Goal: Task Accomplishment & Management: Complete application form

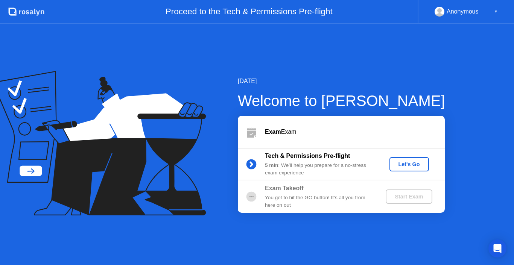
click at [397, 161] on div "Let's Go" at bounding box center [409, 164] width 33 height 6
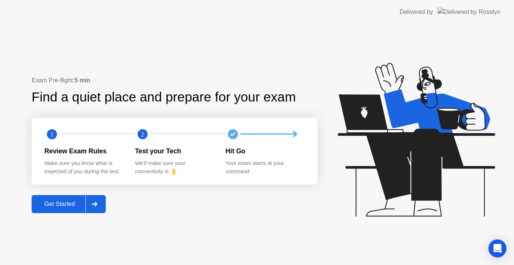
click at [62, 207] on div "Get Started" at bounding box center [60, 204] width 52 height 7
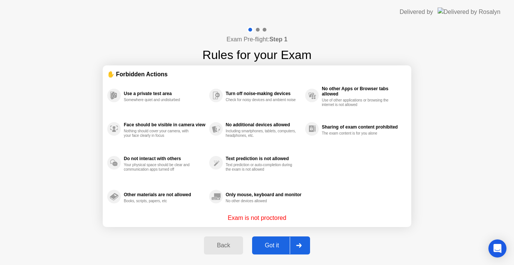
click at [266, 237] on button "Got it" at bounding box center [281, 246] width 58 height 18
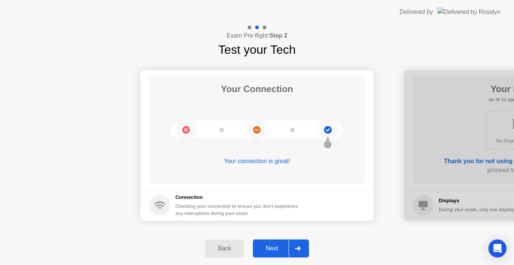
click at [266, 246] on div "Next" at bounding box center [271, 248] width 33 height 7
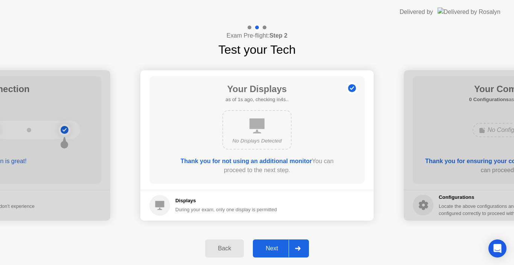
click at [266, 246] on div "Next" at bounding box center [271, 248] width 33 height 7
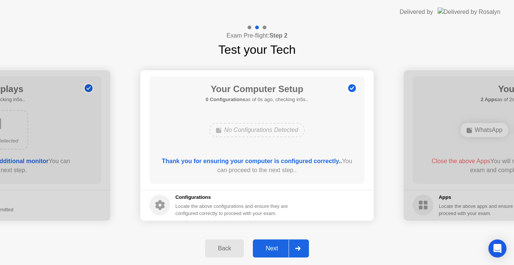
click at [266, 246] on div "Next" at bounding box center [271, 248] width 33 height 7
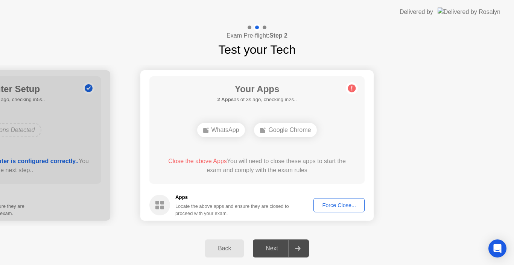
click at [133, 232] on div "Back Next" at bounding box center [257, 248] width 514 height 33
click at [169, 237] on div "Back Next" at bounding box center [257, 248] width 514 height 33
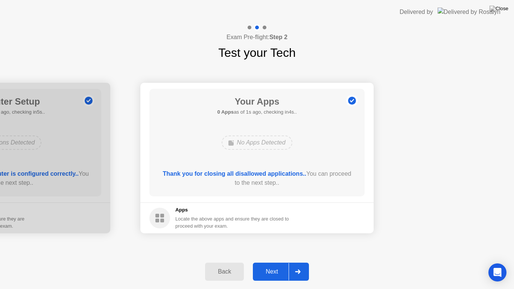
click at [268, 265] on div "Next" at bounding box center [271, 271] width 33 height 7
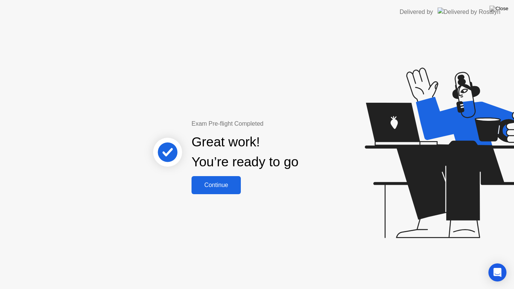
click at [225, 184] on div "Continue" at bounding box center [216, 185] width 45 height 7
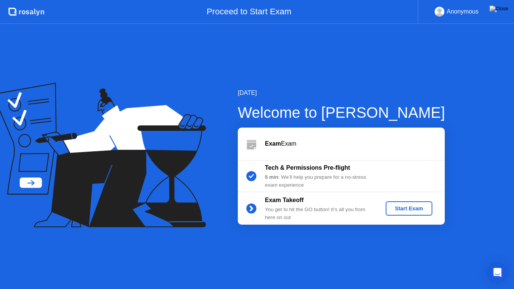
click at [396, 209] on div "Start Exam" at bounding box center [409, 209] width 40 height 6
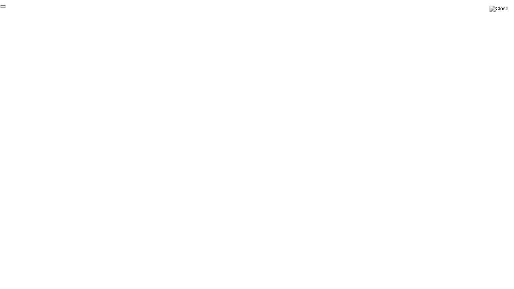
click div "End Proctoring Session"
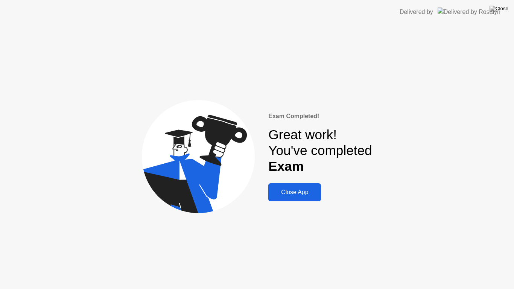
click at [296, 192] on div "Close App" at bounding box center [295, 192] width 48 height 7
